Goal: Share content: Distribute website content to other platforms or users

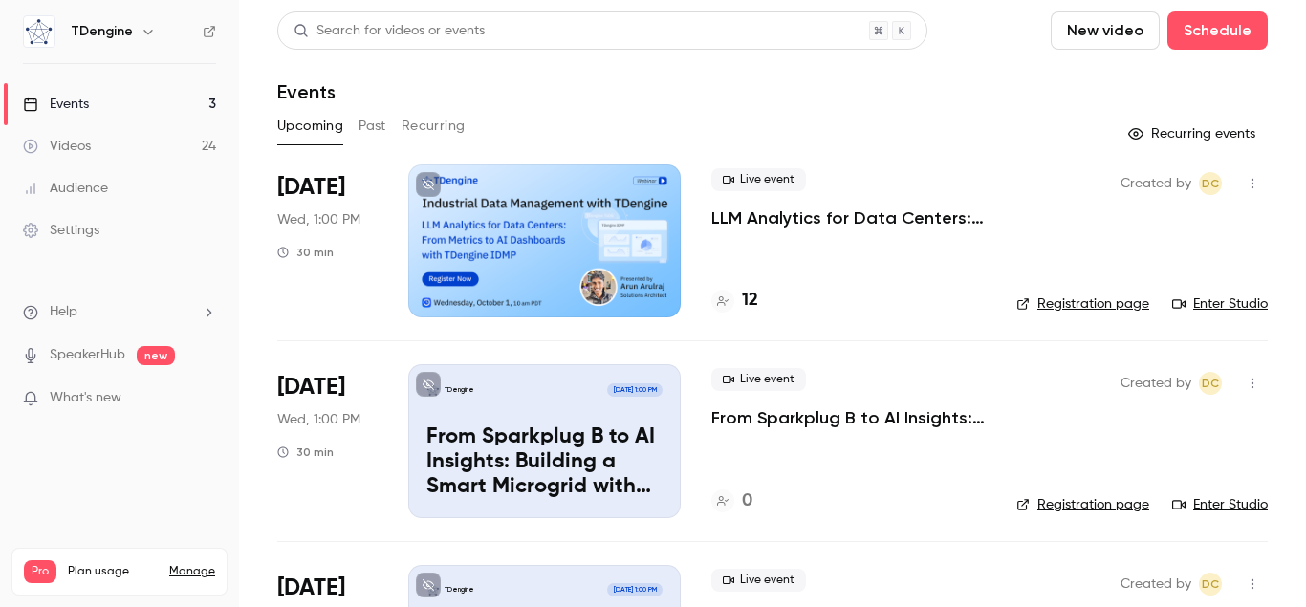
click at [848, 215] on p "LLM Analytics for Data Centers: From Metrics to AI Dashboards with TDengine IDMP" at bounding box center [848, 217] width 274 height 23
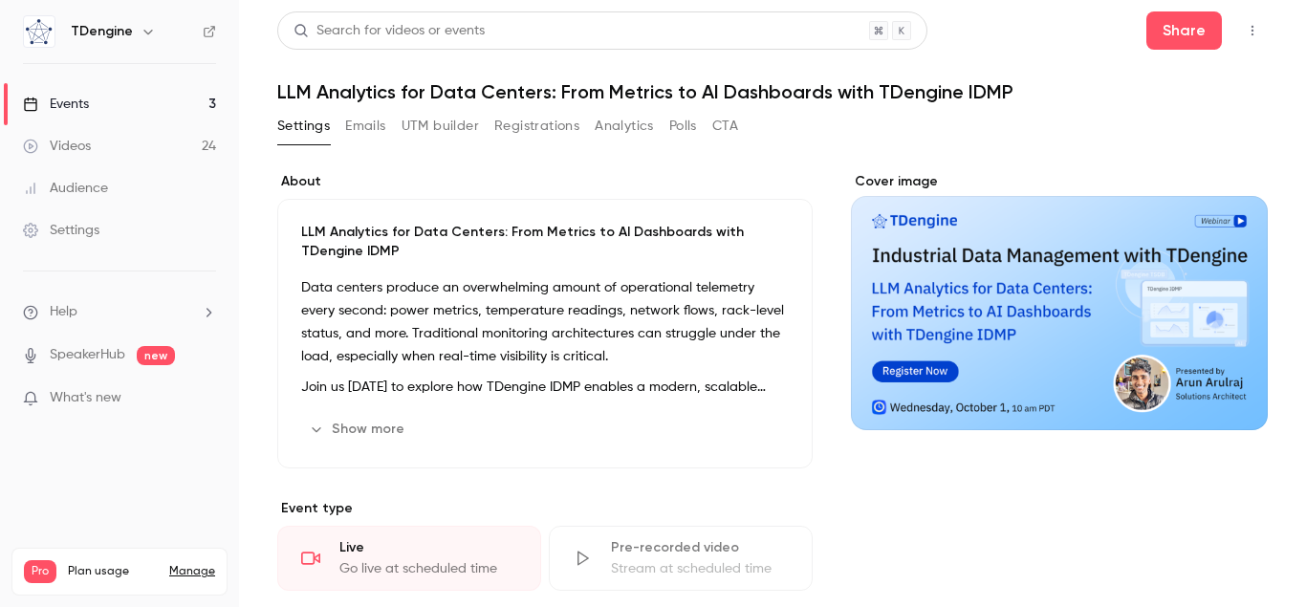
click at [544, 122] on button "Registrations" at bounding box center [536, 126] width 85 height 31
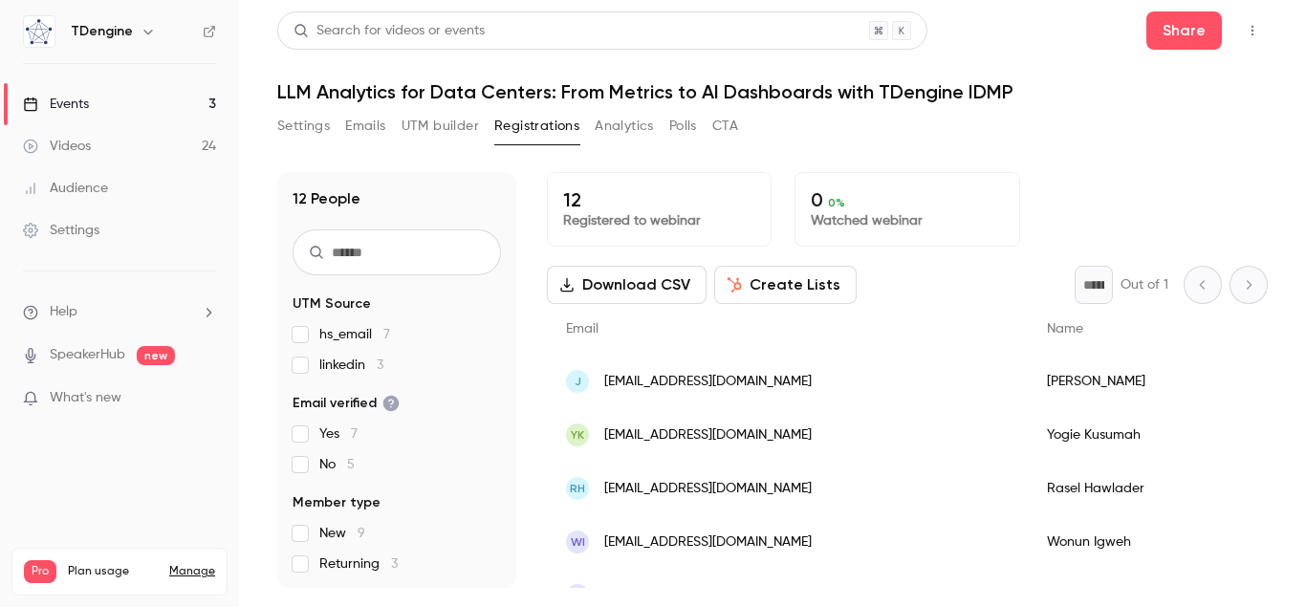
click at [356, 122] on button "Emails" at bounding box center [365, 126] width 40 height 31
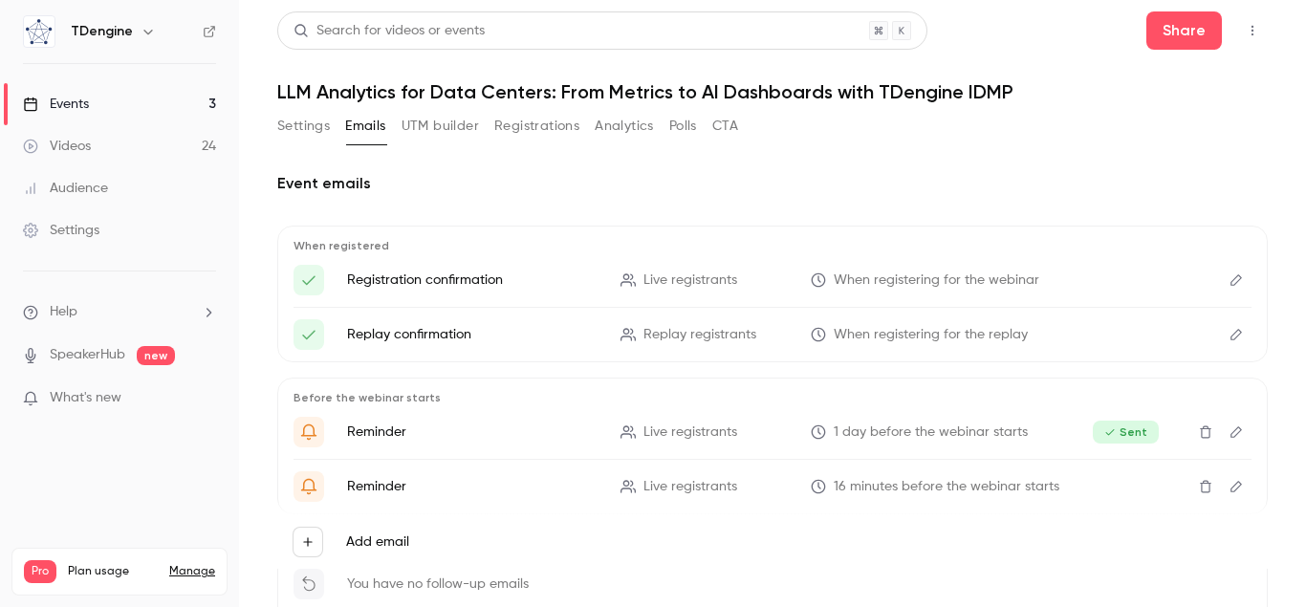
click at [440, 124] on button "UTM builder" at bounding box center [439, 126] width 77 height 31
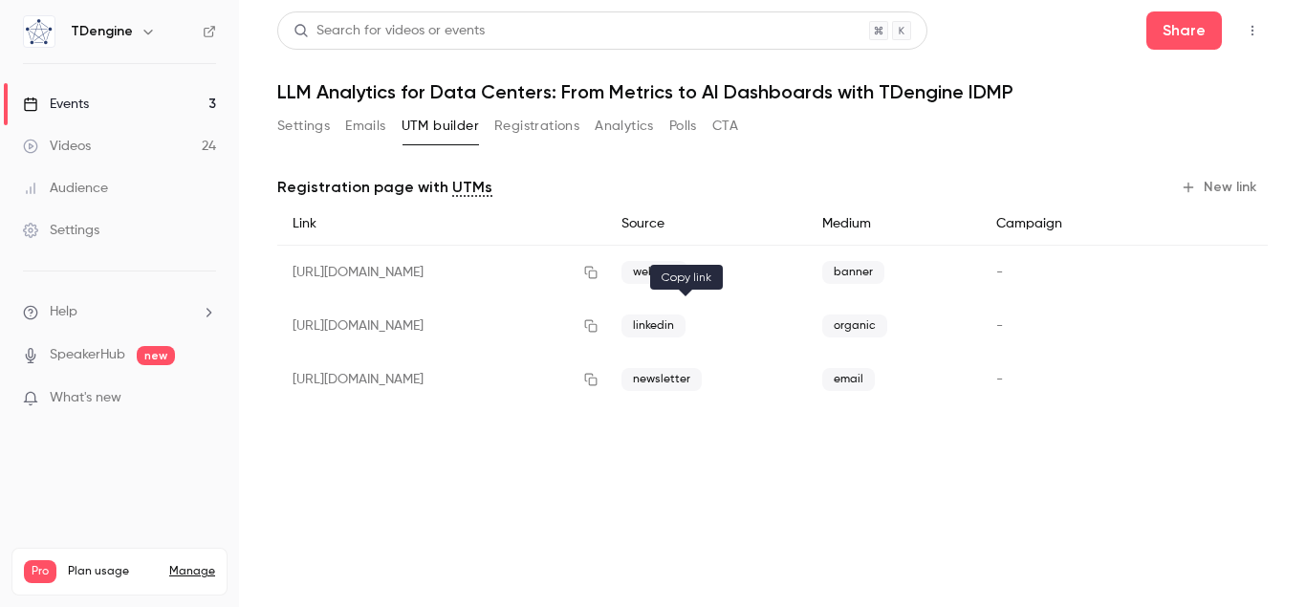
click at [606, 316] on button "button" at bounding box center [590, 326] width 31 height 31
click at [168, 95] on link "Events 3" at bounding box center [119, 104] width 239 height 42
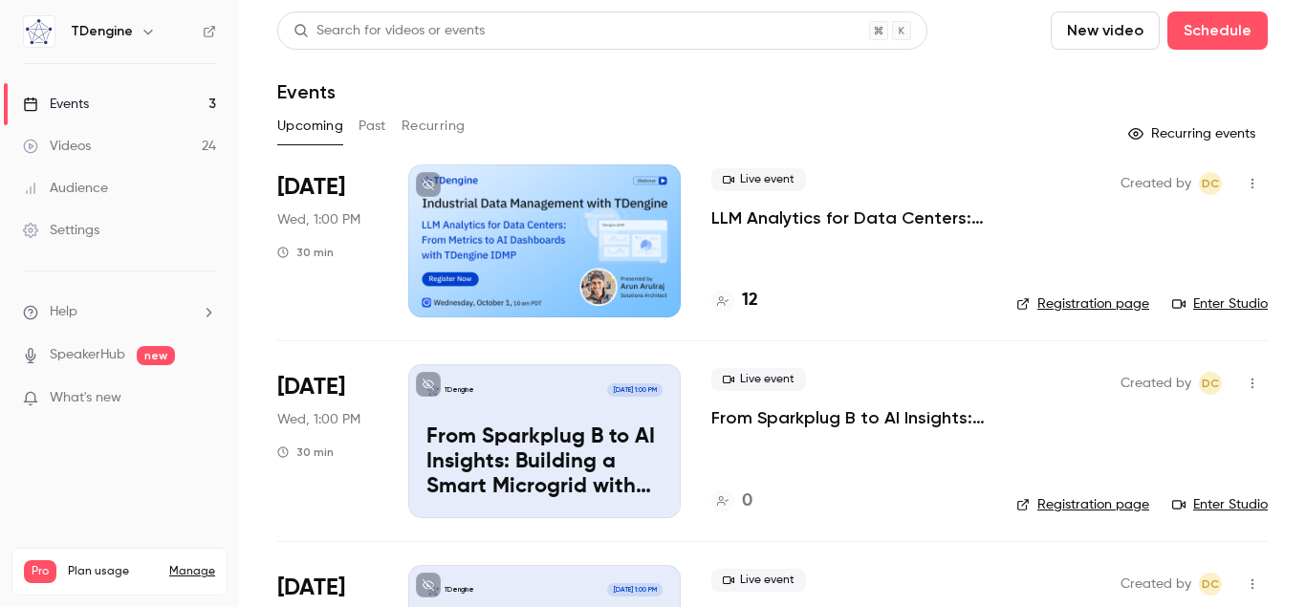
click at [769, 215] on p "LLM Analytics for Data Centers: From Metrics to AI Dashboards with TDengine IDMP" at bounding box center [848, 217] width 274 height 23
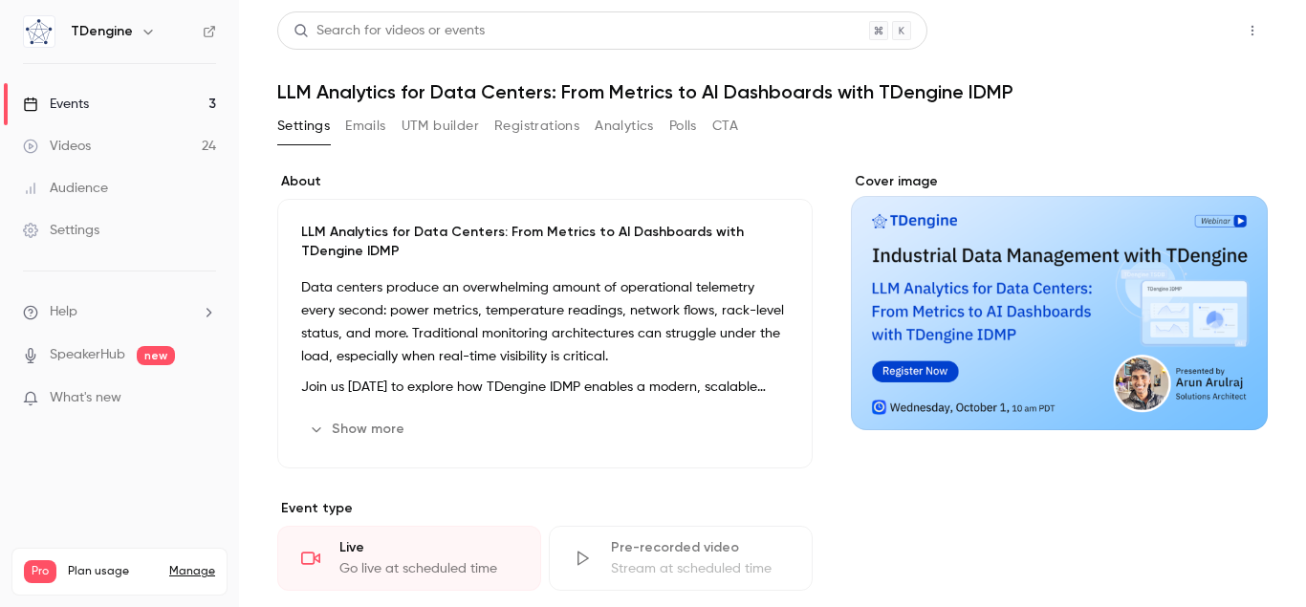
click at [1200, 16] on button "Share" at bounding box center [1184, 30] width 76 height 38
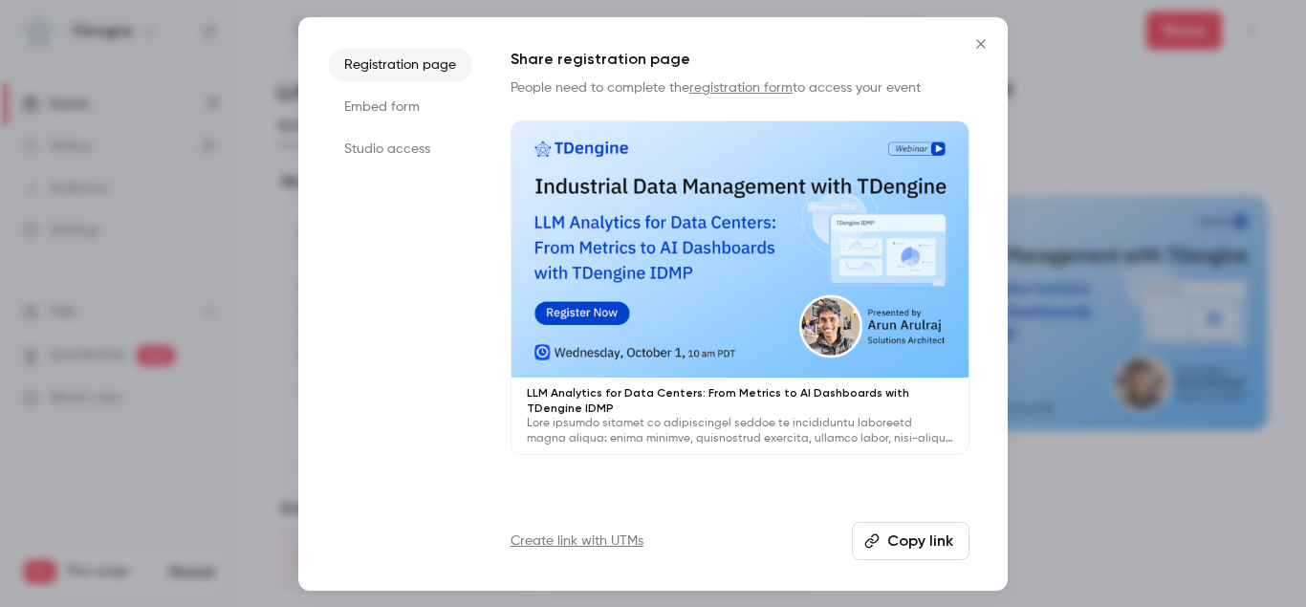
click at [424, 151] on li "Studio access" at bounding box center [400, 149] width 143 height 34
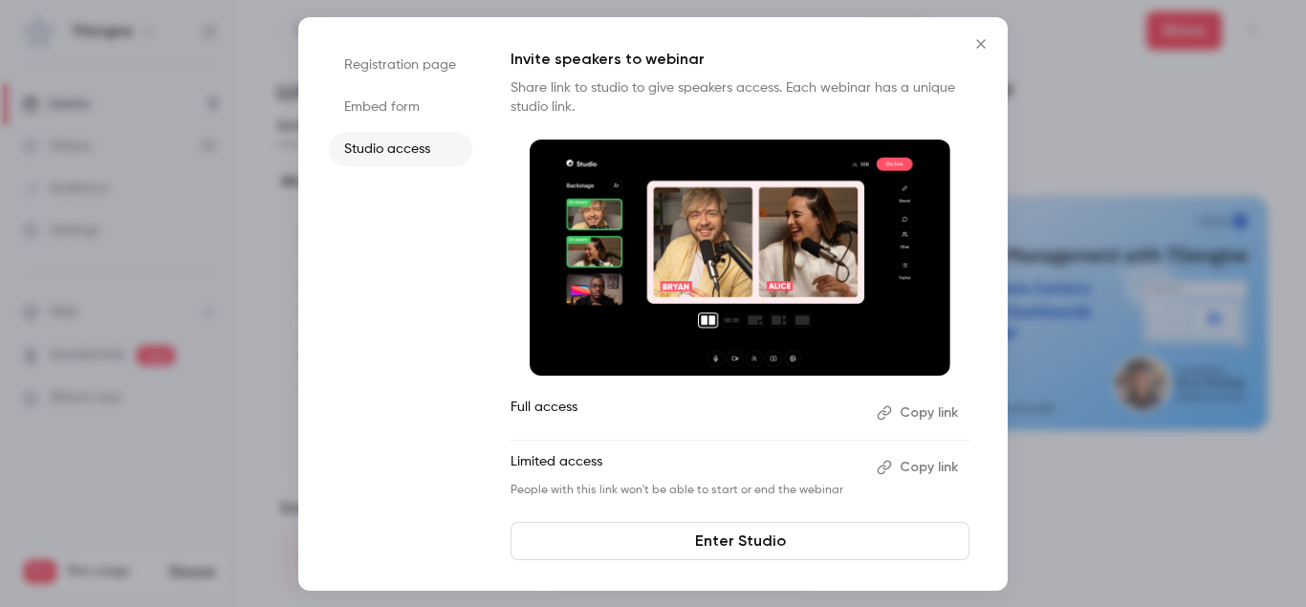
click at [926, 424] on button "Copy link" at bounding box center [919, 413] width 100 height 31
click at [976, 38] on icon "Close" at bounding box center [980, 43] width 23 height 15
